Goal: Transaction & Acquisition: Purchase product/service

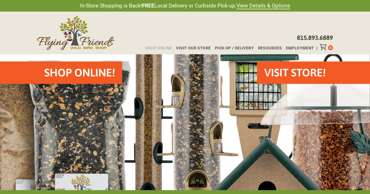
click at [166, 48] on span "Shop Online" at bounding box center [158, 48] width 27 height 4
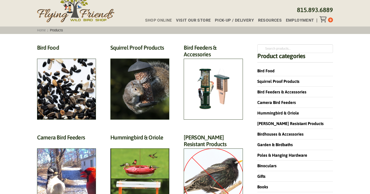
scroll to position [28, 0]
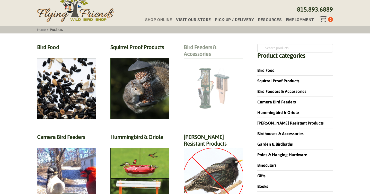
click at [213, 60] on h2 "Bird Feeders & Accessories (172)" at bounding box center [213, 52] width 59 height 16
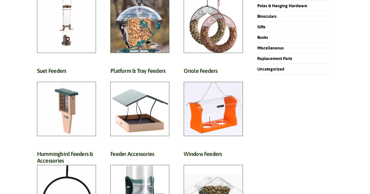
scroll to position [176, 0]
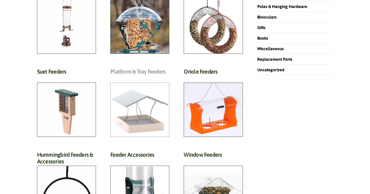
click at [142, 78] on h2 "Platform & Tray Feeders (32)" at bounding box center [139, 73] width 59 height 10
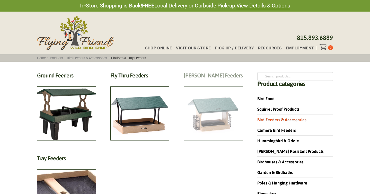
click at [205, 82] on h2 "Hopper Feeders (14)" at bounding box center [213, 77] width 59 height 10
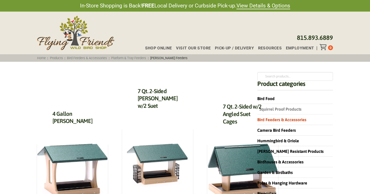
click at [280, 109] on link "Squirrel Proof Products" at bounding box center [279, 109] width 44 height 5
